Goal: Information Seeking & Learning: Learn about a topic

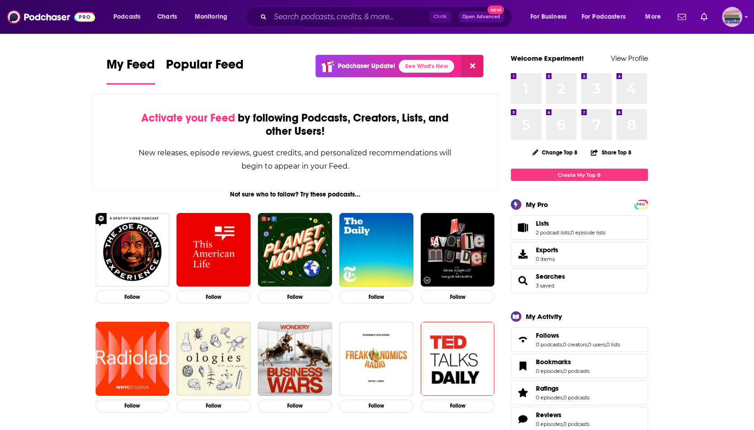
click at [727, 25] on img "Logged in as ExperimentPublicist" at bounding box center [732, 17] width 20 height 20
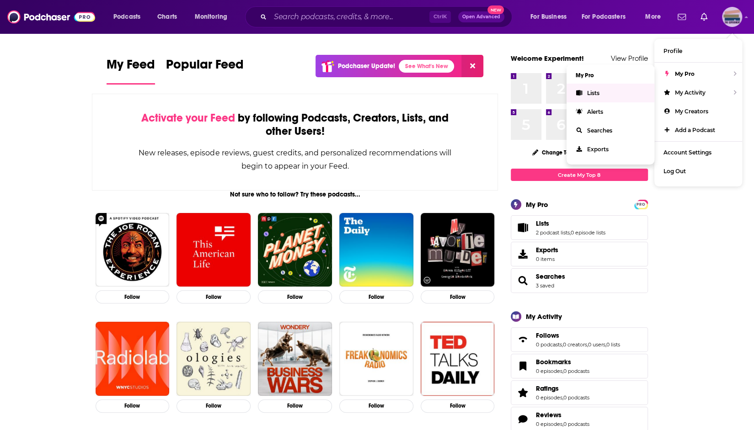
click at [584, 96] on link "Lists" at bounding box center [611, 93] width 88 height 19
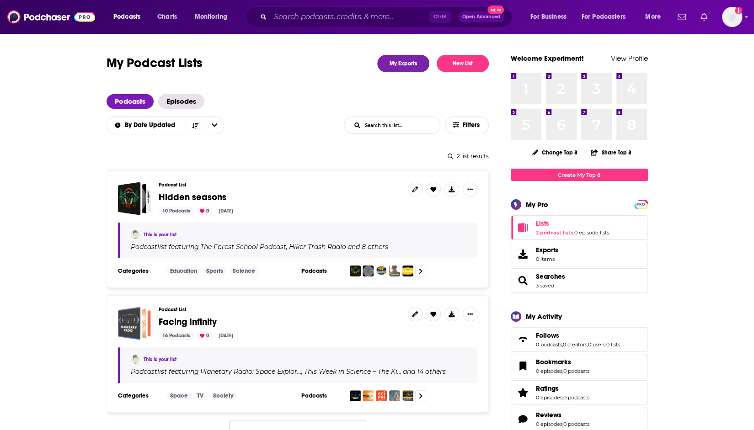
click at [128, 323] on div "Facing Infinity" at bounding box center [129, 323] width 23 height 33
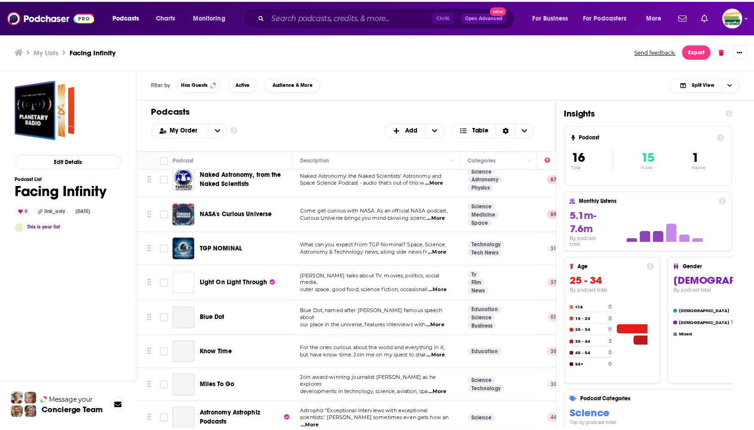
scroll to position [301, 0]
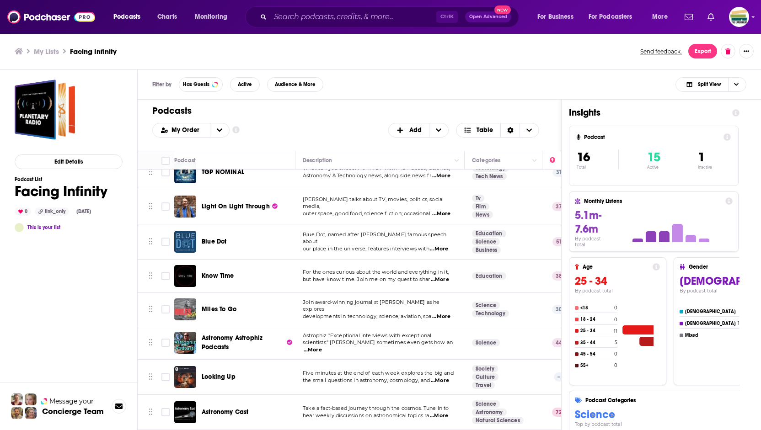
click at [188, 304] on img "Miles To Go" at bounding box center [185, 310] width 22 height 22
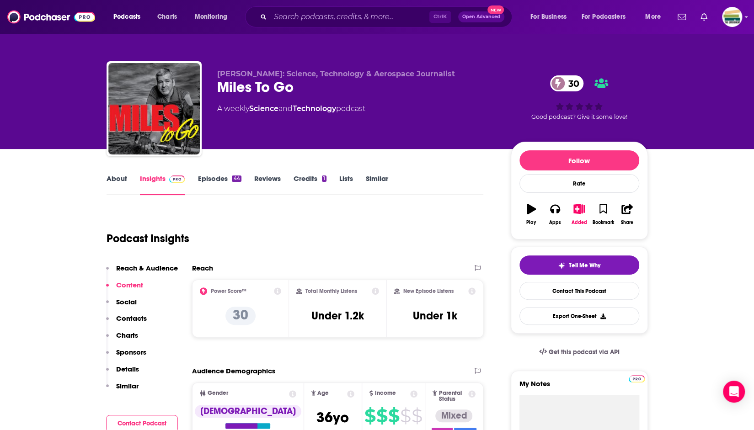
click at [117, 178] on link "About" at bounding box center [117, 184] width 21 height 21
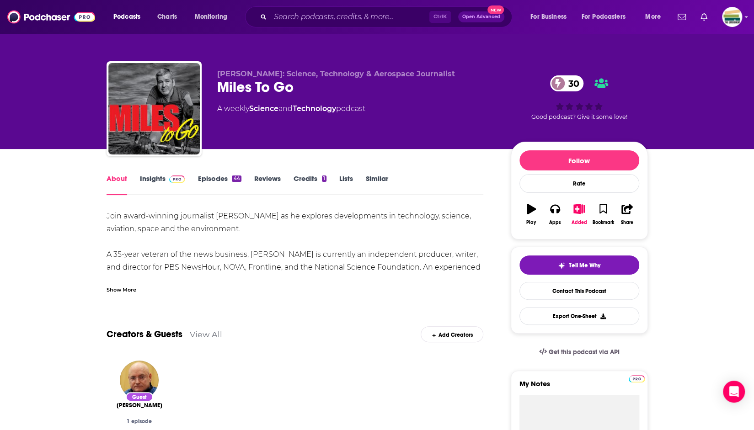
click at [273, 181] on link "Reviews" at bounding box center [267, 184] width 27 height 21
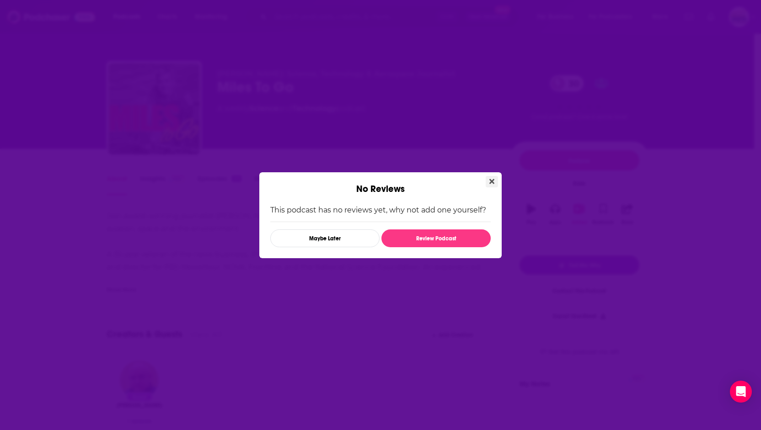
click at [493, 181] on icon "Close" at bounding box center [491, 181] width 5 height 5
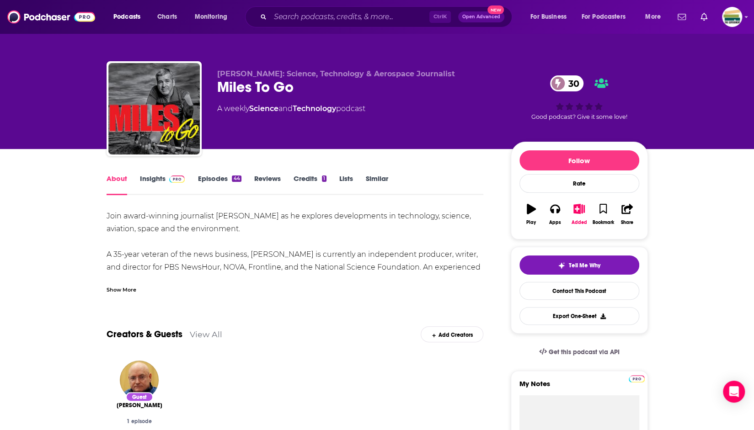
click at [152, 178] on link "Insights" at bounding box center [162, 184] width 45 height 21
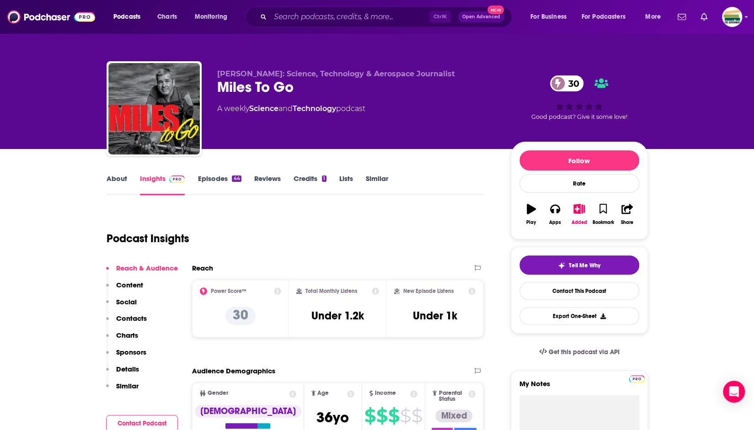
click at [380, 179] on link "Similar" at bounding box center [377, 184] width 22 height 21
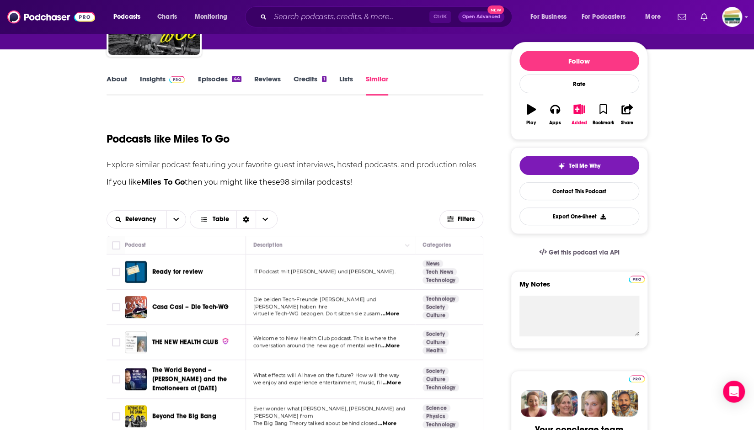
scroll to position [91, 0]
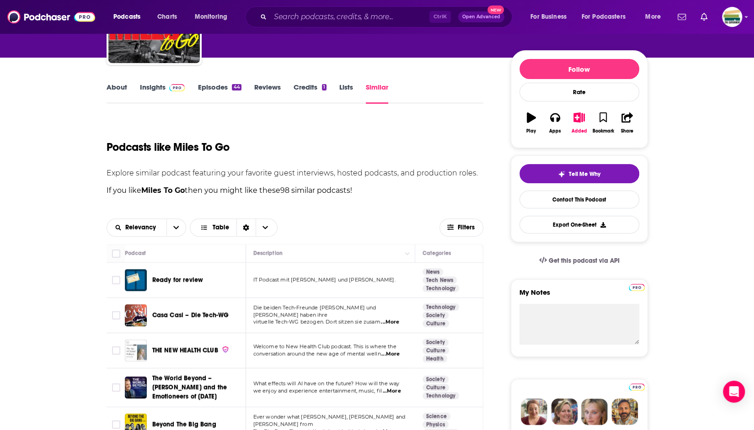
click at [122, 88] on link "About" at bounding box center [117, 93] width 21 height 21
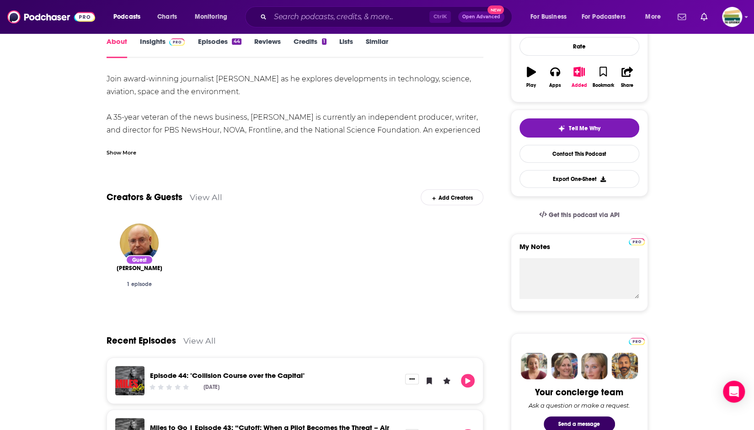
scroll to position [46, 0]
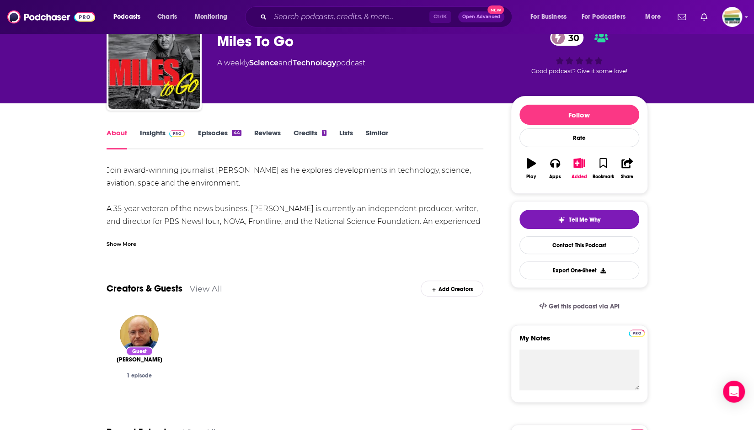
click at [121, 246] on div "Show More" at bounding box center [122, 243] width 30 height 9
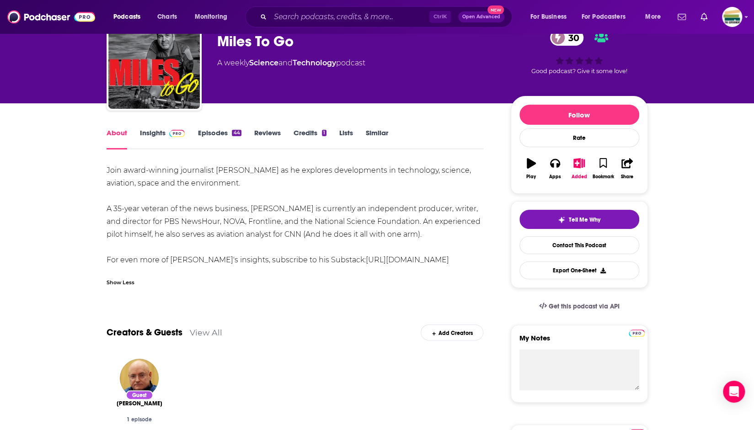
drag, startPoint x: 450, startPoint y: 259, endPoint x: 323, endPoint y: 263, distance: 127.2
click at [323, 263] on div "Join award-winning journalist [PERSON_NAME] as he explores developments in tech…" at bounding box center [295, 215] width 377 height 102
copy link "[URL][DOMAIN_NAME]"
